Goal: Find specific page/section: Find specific page/section

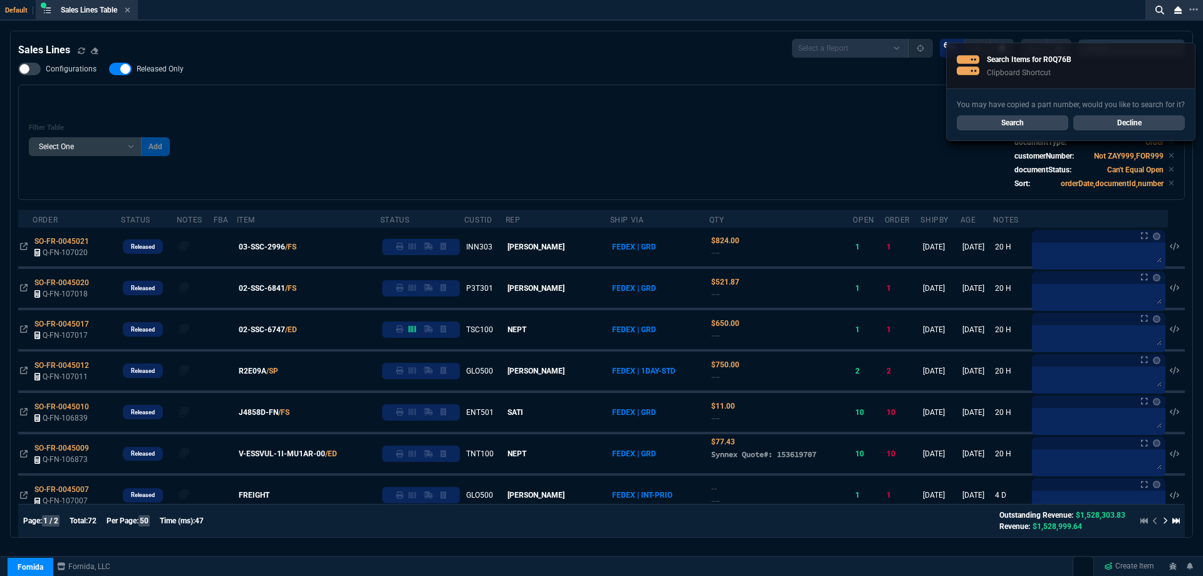
select select
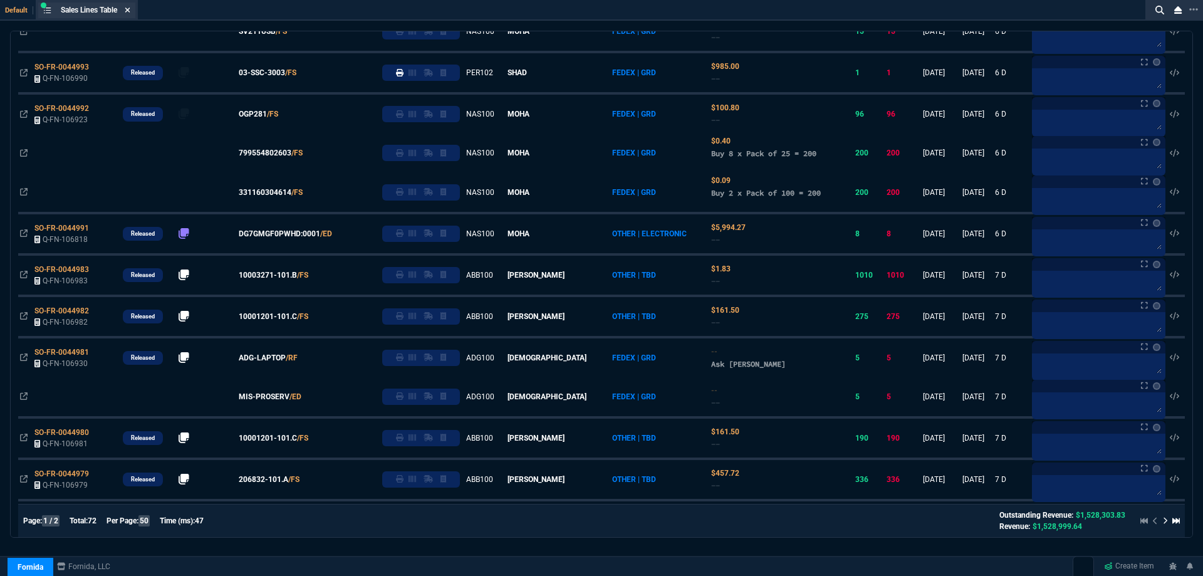
click at [130, 12] on icon at bounding box center [128, 10] width 6 height 8
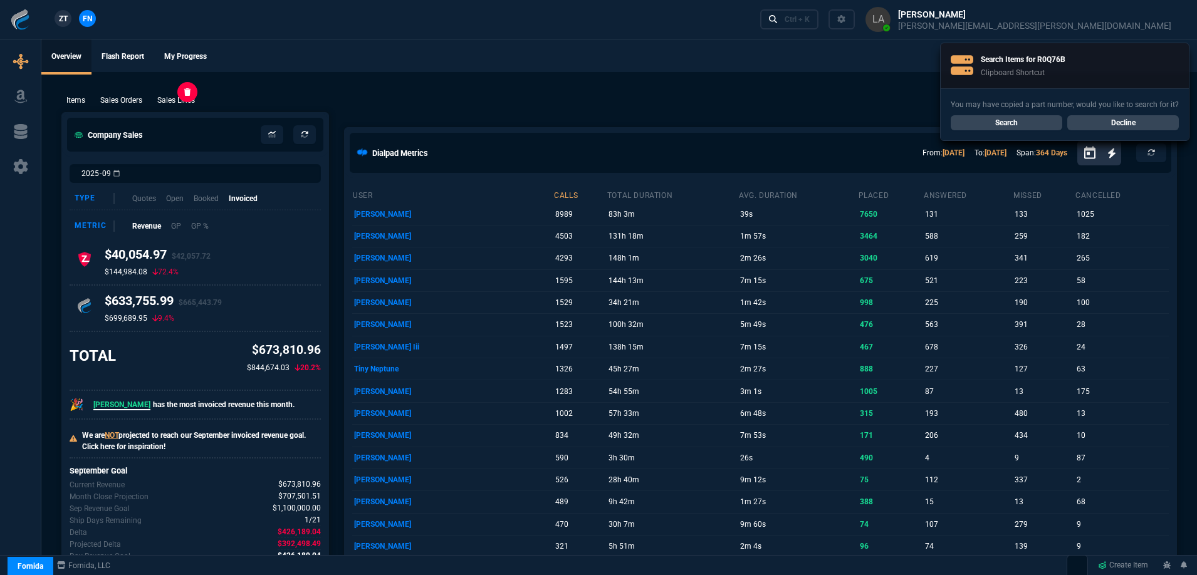
click at [192, 98] on p "Sales Lines" at bounding box center [176, 100] width 38 height 11
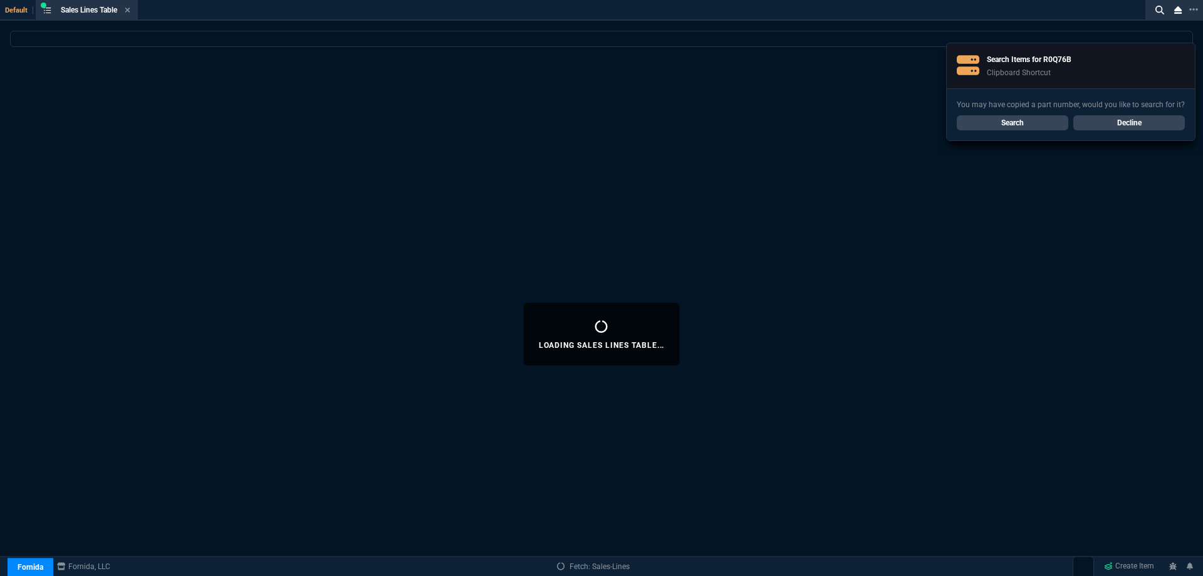
select select
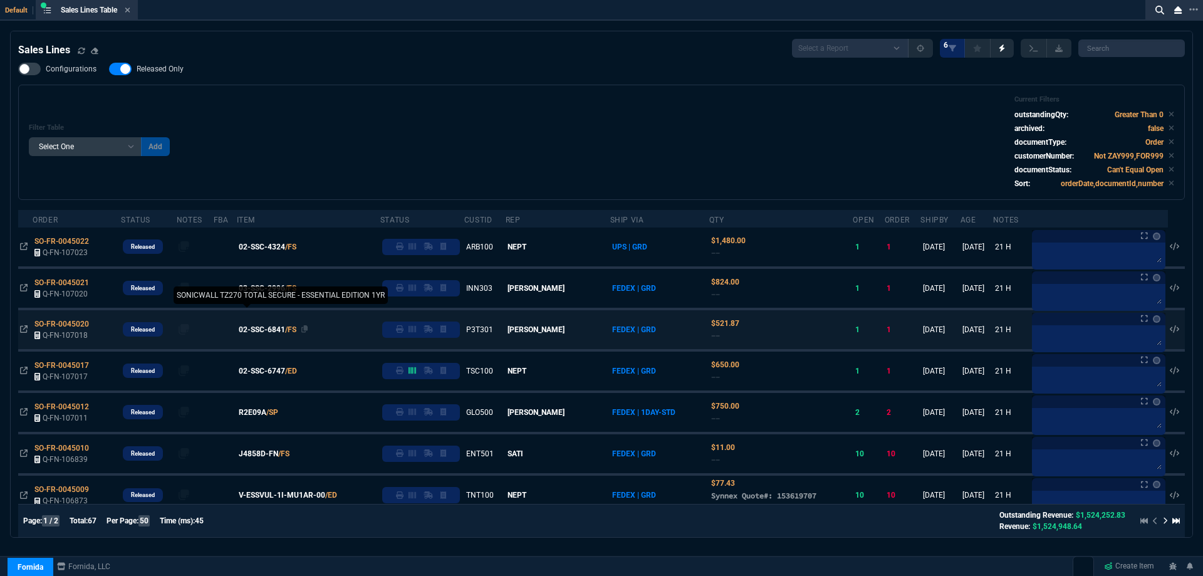
click at [276, 329] on span "02-SSC-6841" at bounding box center [262, 329] width 46 height 11
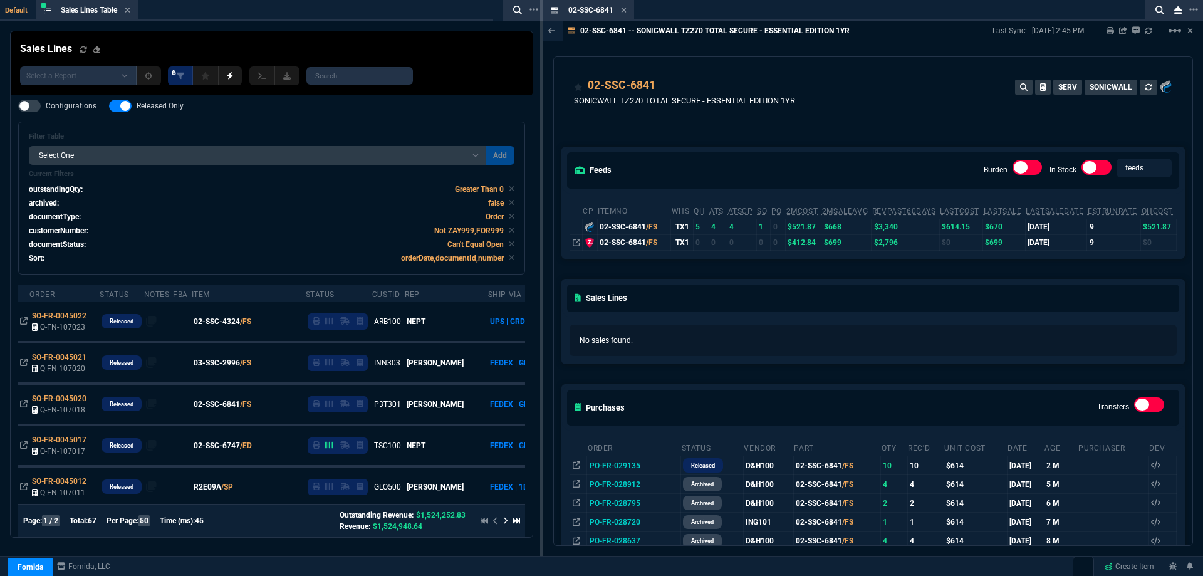
click at [621, 9] on icon at bounding box center [624, 10] width 6 height 8
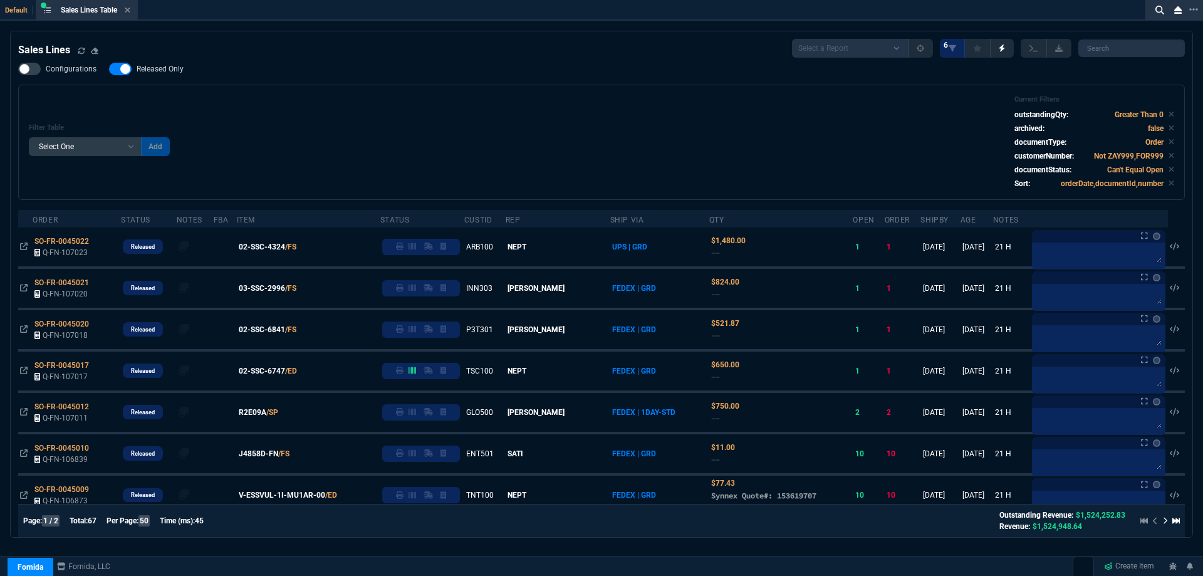
drag, startPoint x: 289, startPoint y: 333, endPoint x: 509, endPoint y: 200, distance: 257.1
click at [285, 333] on span "02-SSC-6841" at bounding box center [262, 329] width 46 height 11
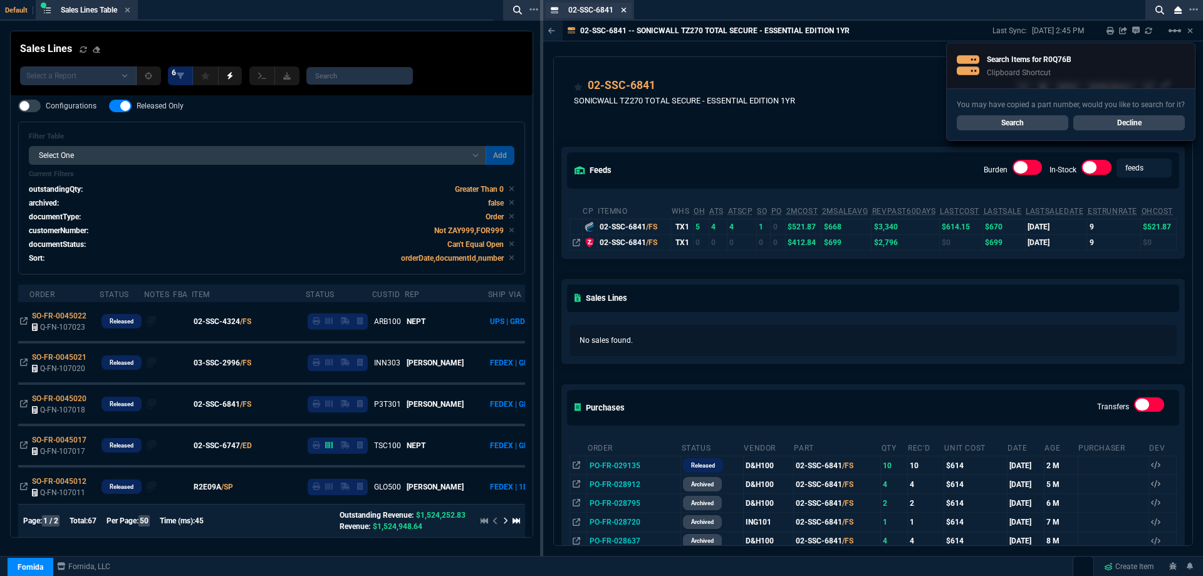
click at [625, 9] on icon at bounding box center [623, 10] width 5 height 5
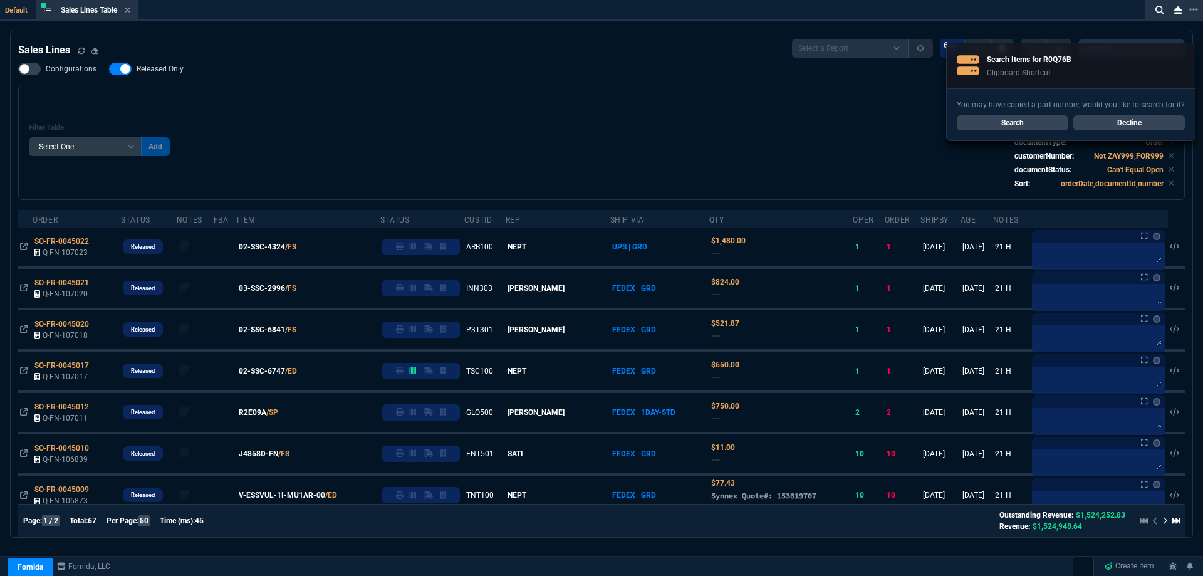
click at [1108, 128] on link "Decline" at bounding box center [1129, 122] width 112 height 15
